Goal: Task Accomplishment & Management: Use online tool/utility

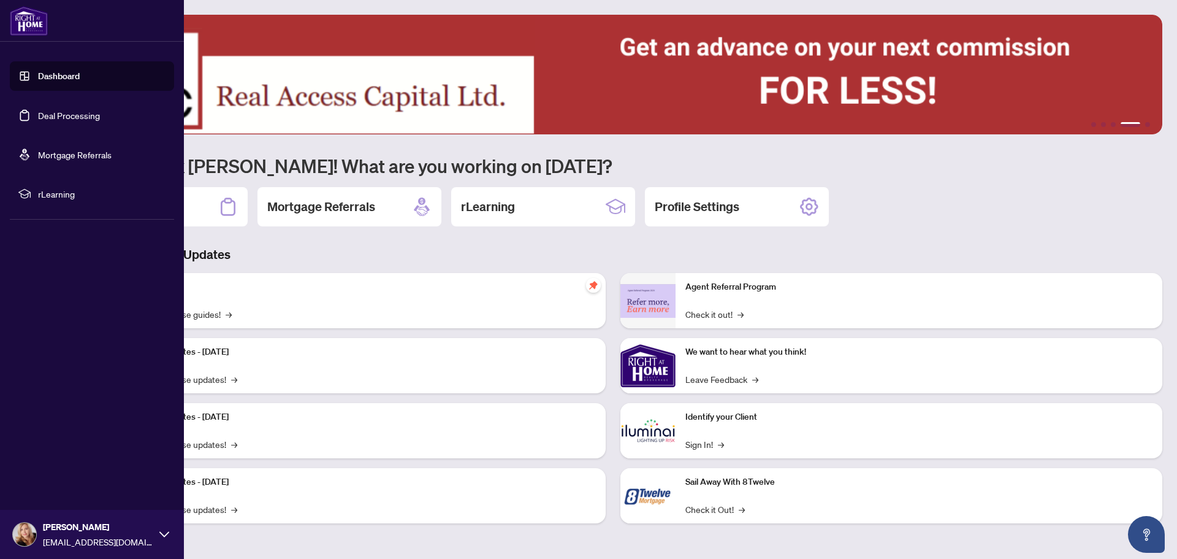
drag, startPoint x: 0, startPoint y: 0, endPoint x: 67, endPoint y: 115, distance: 132.7
click at [67, 115] on link "Deal Processing" at bounding box center [69, 115] width 62 height 11
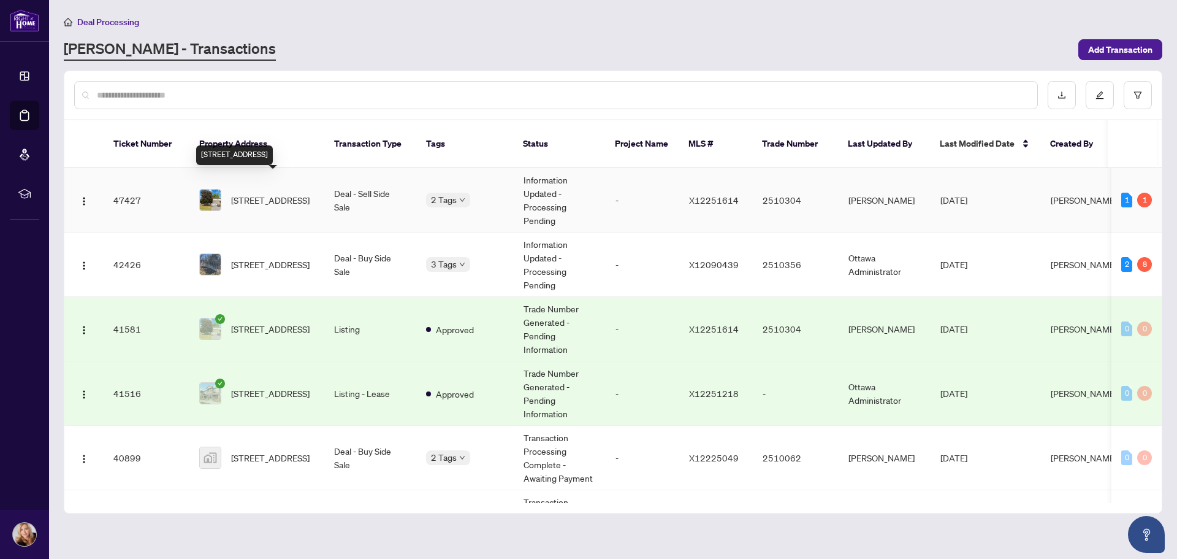
click at [268, 193] on span "[STREET_ADDRESS]" at bounding box center [270, 199] width 78 height 13
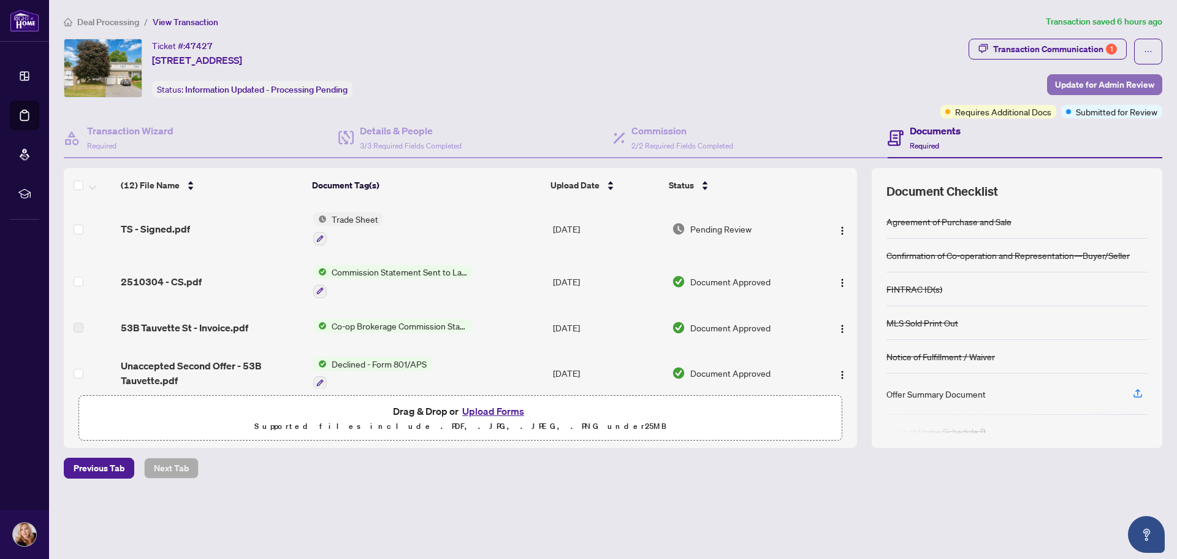
click at [1092, 86] on span "Update for Admin Review" at bounding box center [1104, 85] width 99 height 20
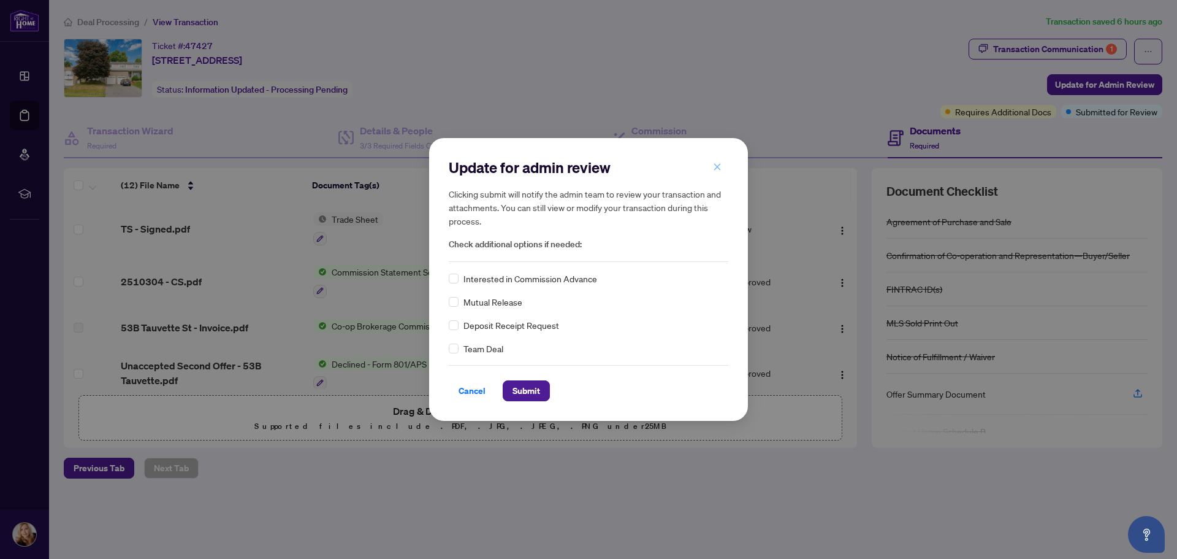
click at [717, 167] on icon "close" at bounding box center [717, 166] width 7 height 7
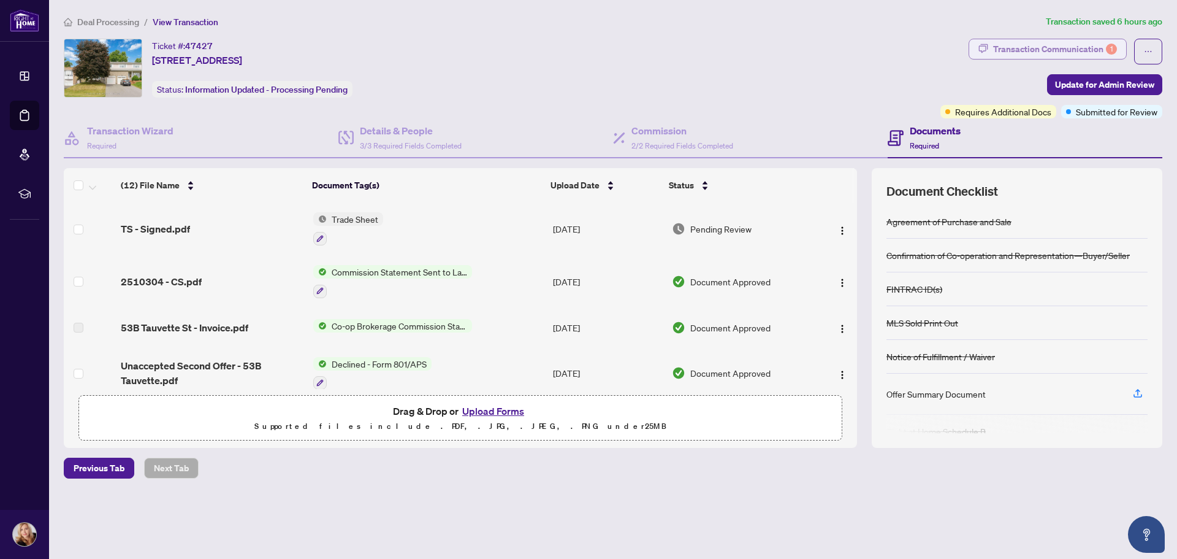
click at [1053, 49] on div "Transaction Communication 1" at bounding box center [1055, 49] width 124 height 20
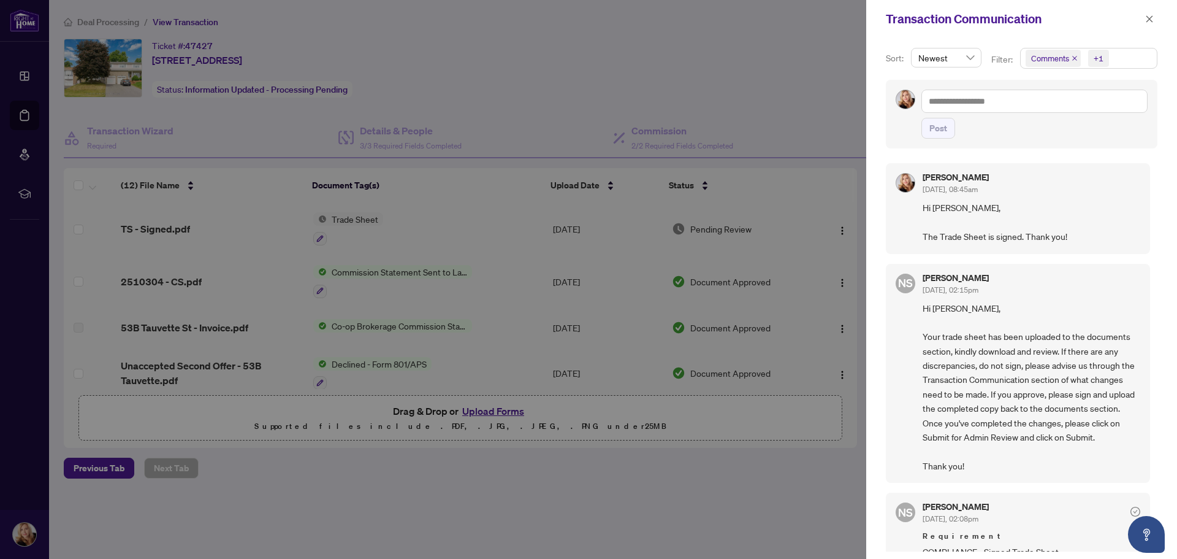
click at [766, 18] on div at bounding box center [588, 279] width 1177 height 559
click at [732, 48] on div at bounding box center [588, 279] width 1177 height 559
click at [1154, 20] on button "button" at bounding box center [1150, 19] width 16 height 15
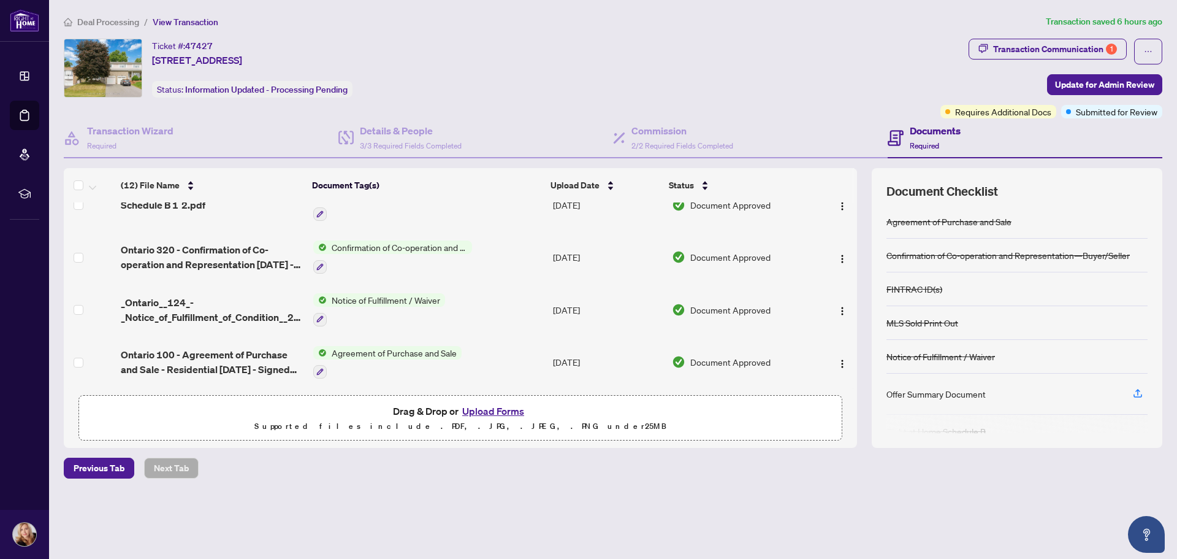
scroll to position [432, 0]
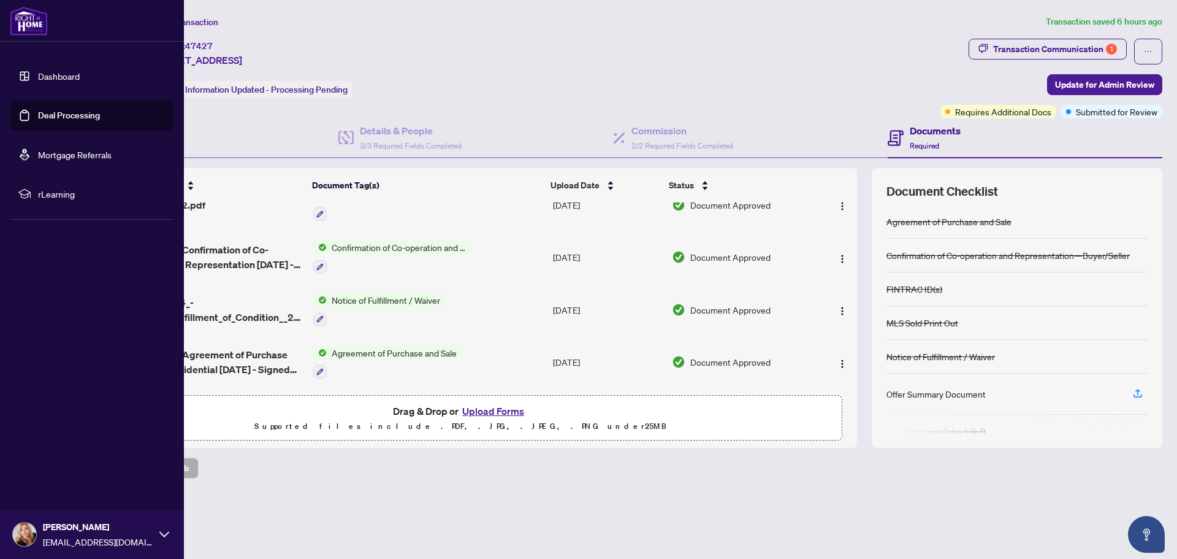
click at [41, 72] on link "Dashboard" at bounding box center [59, 76] width 42 height 11
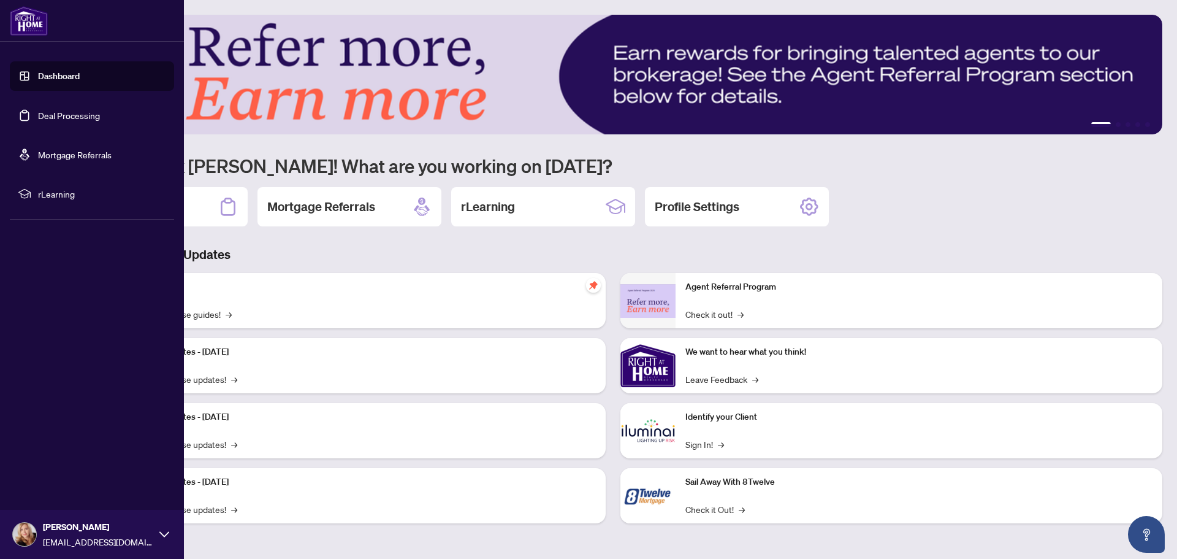
click at [46, 121] on link "Deal Processing" at bounding box center [69, 115] width 62 height 11
